Goal: Find specific page/section: Locate a particular part of the current website

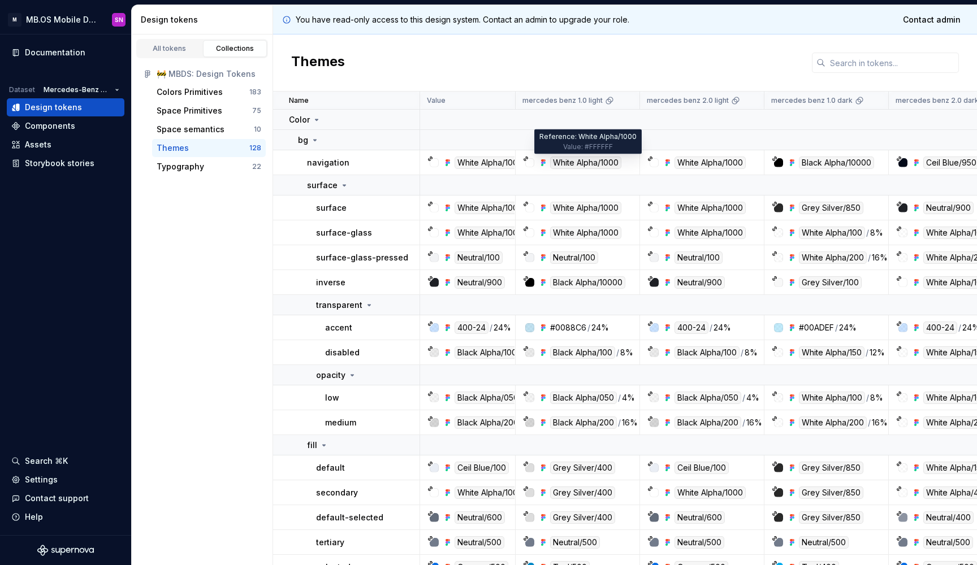
click at [605, 164] on div "White Alpha/1000" at bounding box center [585, 163] width 71 height 12
click at [844, 60] on input "text" at bounding box center [891, 63] width 133 height 20
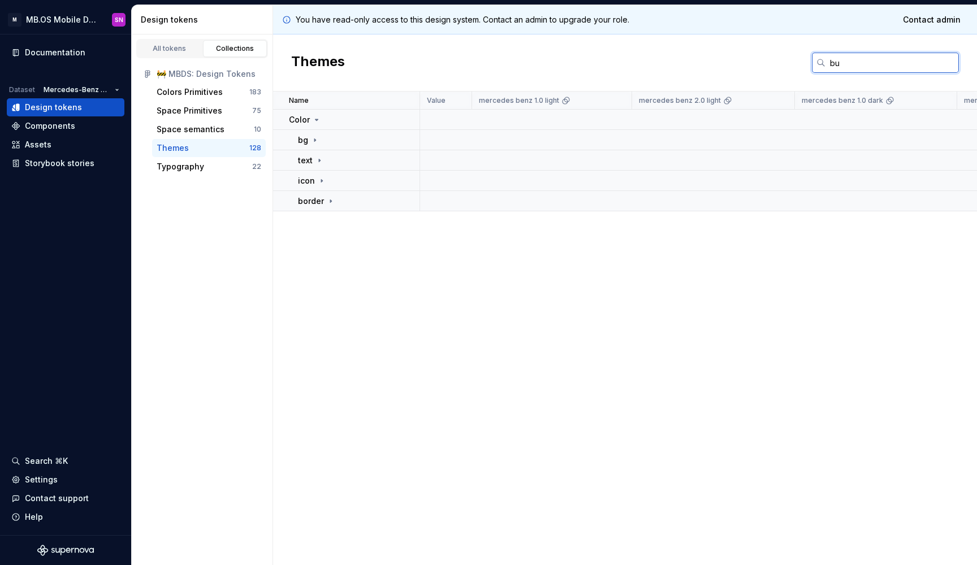
type input "b"
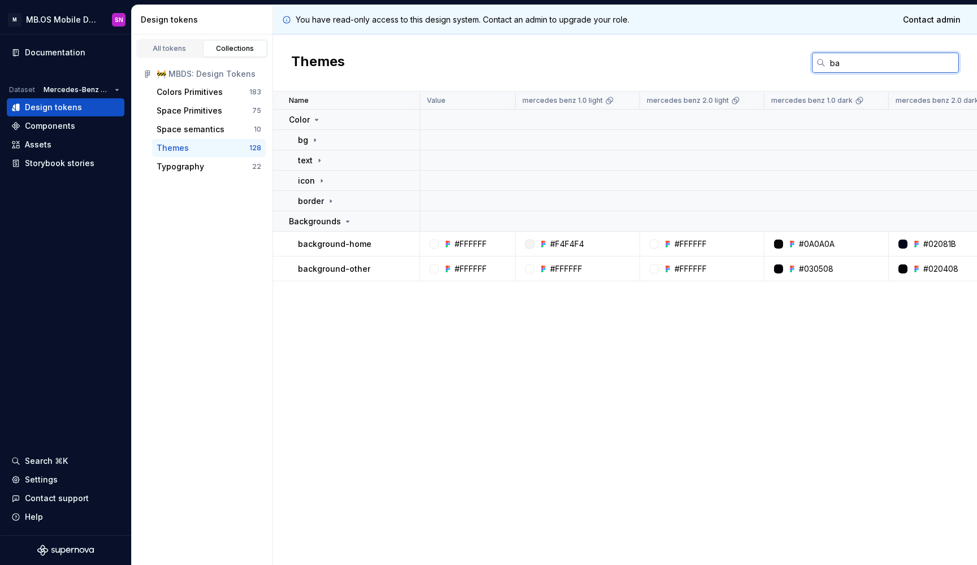
type input "b"
type input "h"
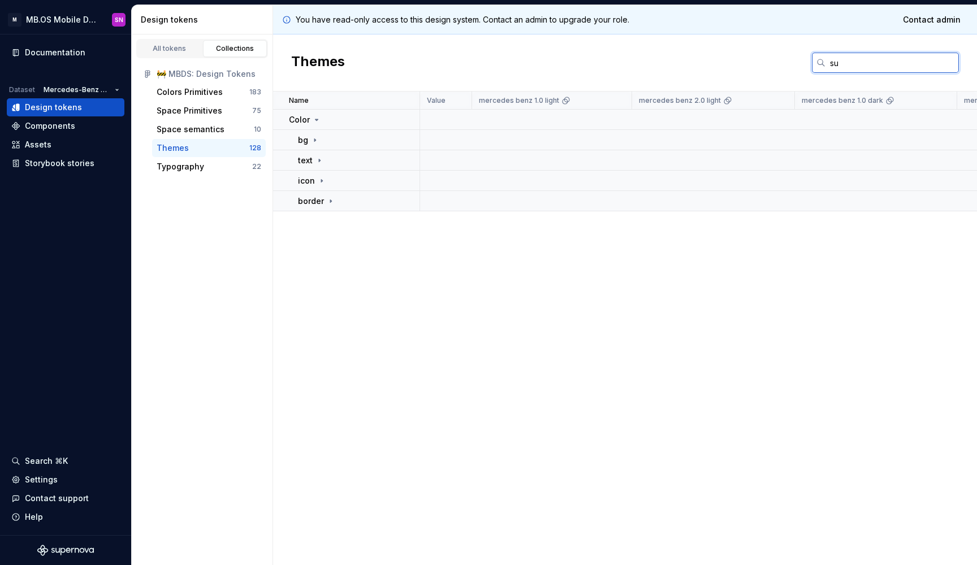
type input "s"
